Goal: Navigation & Orientation: Find specific page/section

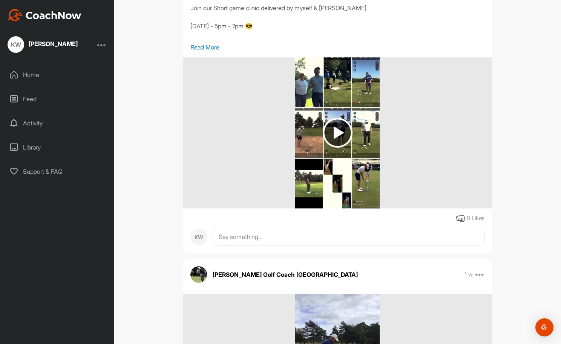
scroll to position [2118, 0]
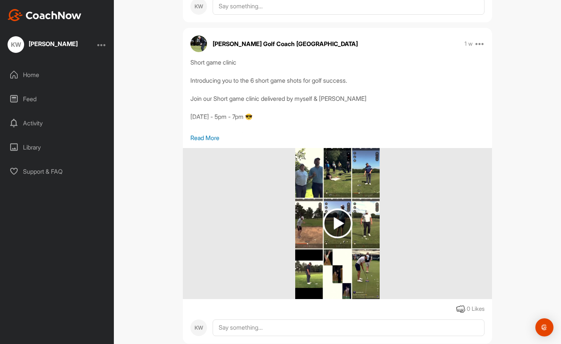
click at [337, 220] on img at bounding box center [338, 223] width 30 height 30
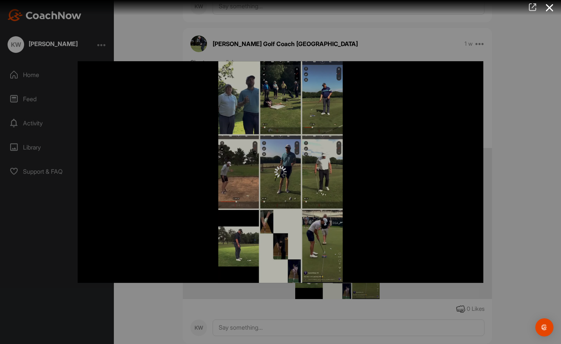
click at [535, 5] on icon at bounding box center [532, 7] width 9 height 8
click at [551, 7] on icon at bounding box center [549, 8] width 17 height 14
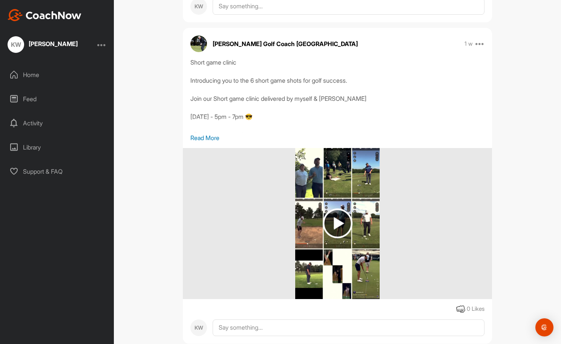
click at [309, 180] on img at bounding box center [337, 223] width 85 height 151
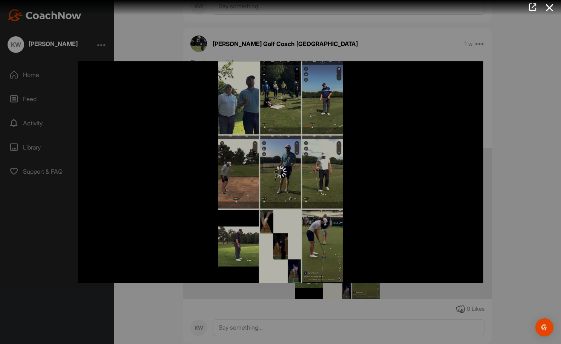
click at [237, 96] on div at bounding box center [281, 172] width 406 height 222
click at [552, 5] on icon at bounding box center [549, 8] width 17 height 14
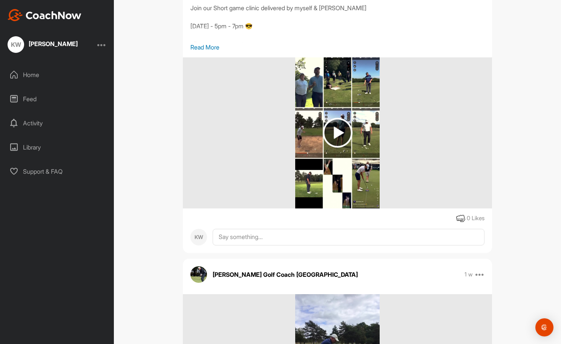
scroll to position [2163, 0]
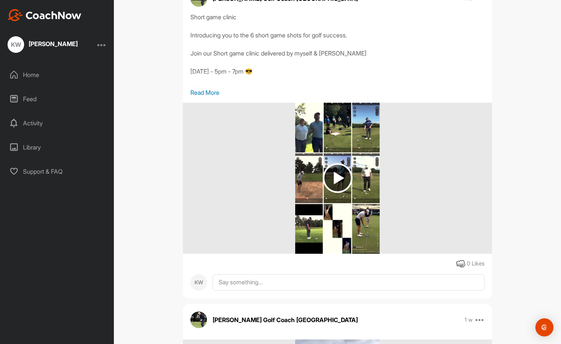
click at [333, 178] on img at bounding box center [338, 178] width 30 height 30
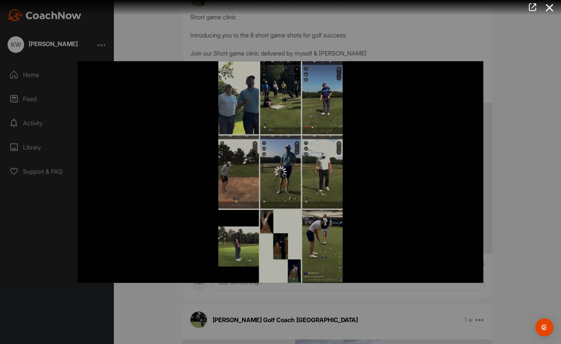
click at [233, 94] on div at bounding box center [281, 172] width 406 height 222
click at [535, 6] on icon at bounding box center [532, 7] width 9 height 8
click at [549, 8] on icon at bounding box center [549, 8] width 17 height 14
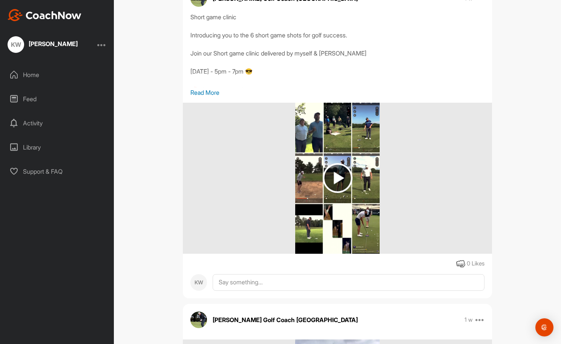
scroll to position [2208, 0]
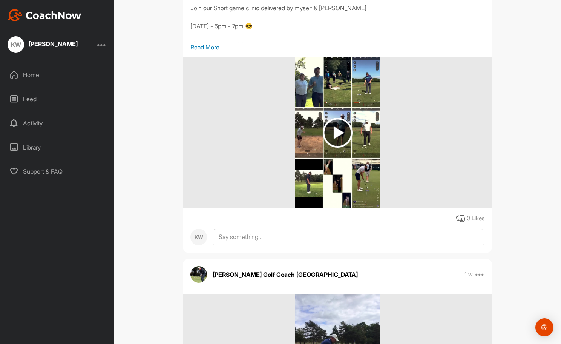
click at [333, 133] on img at bounding box center [338, 133] width 30 height 30
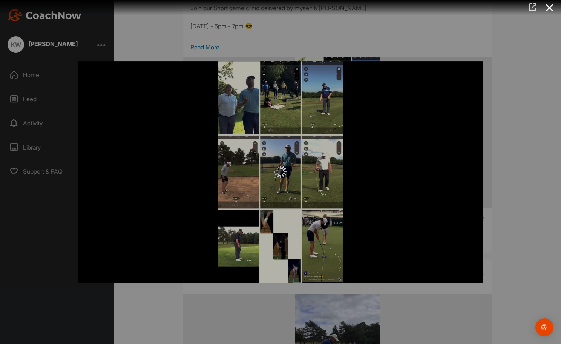
click at [533, 8] on icon at bounding box center [532, 7] width 9 height 8
